Goal: Task Accomplishment & Management: Manage account settings

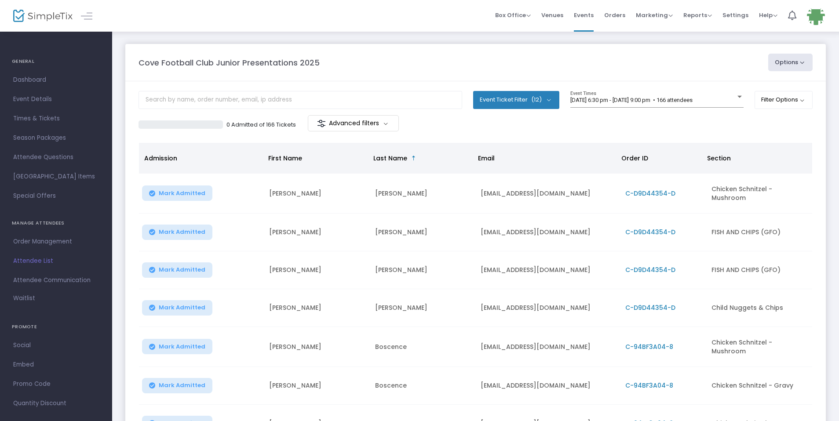
click at [807, 62] on button "Options" at bounding box center [790, 63] width 45 height 18
click at [775, 86] on li "Export List" at bounding box center [766, 88] width 81 height 17
radio input "false"
radio input "true"
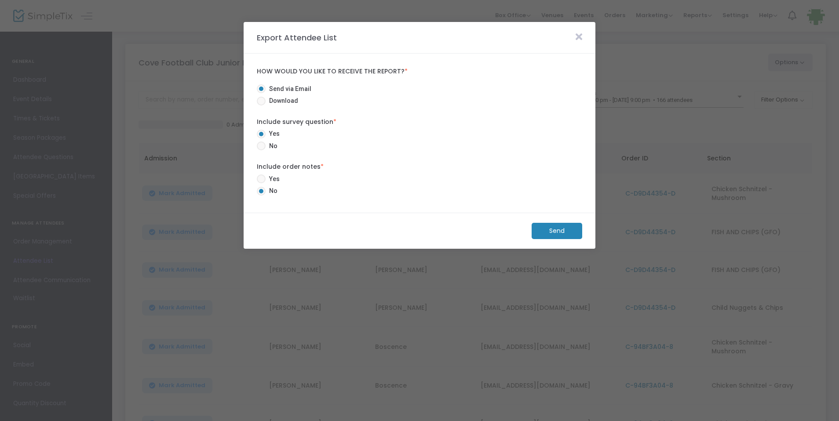
click at [262, 178] on span at bounding box center [261, 179] width 9 height 9
click at [261, 183] on input "Yes" at bounding box center [261, 183] width 0 height 0
radio input "true"
click at [261, 146] on span at bounding box center [261, 146] width 9 height 9
click at [261, 150] on input "No" at bounding box center [261, 150] width 0 height 0
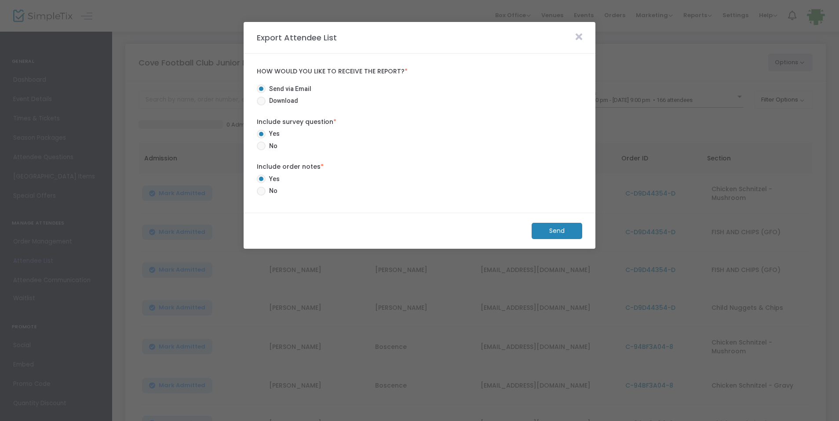
radio input "true"
click at [260, 102] on span at bounding box center [261, 101] width 9 height 9
click at [261, 106] on input "Download" at bounding box center [261, 106] width 0 height 0
radio input "true"
click at [556, 230] on m-button "Download" at bounding box center [550, 231] width 66 height 16
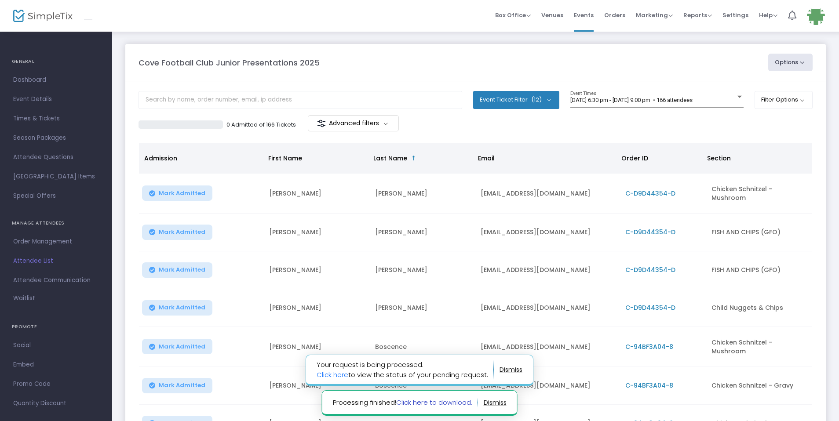
click at [422, 407] on link "Click here to download." at bounding box center [434, 402] width 76 height 9
